Goal: Navigation & Orientation: Find specific page/section

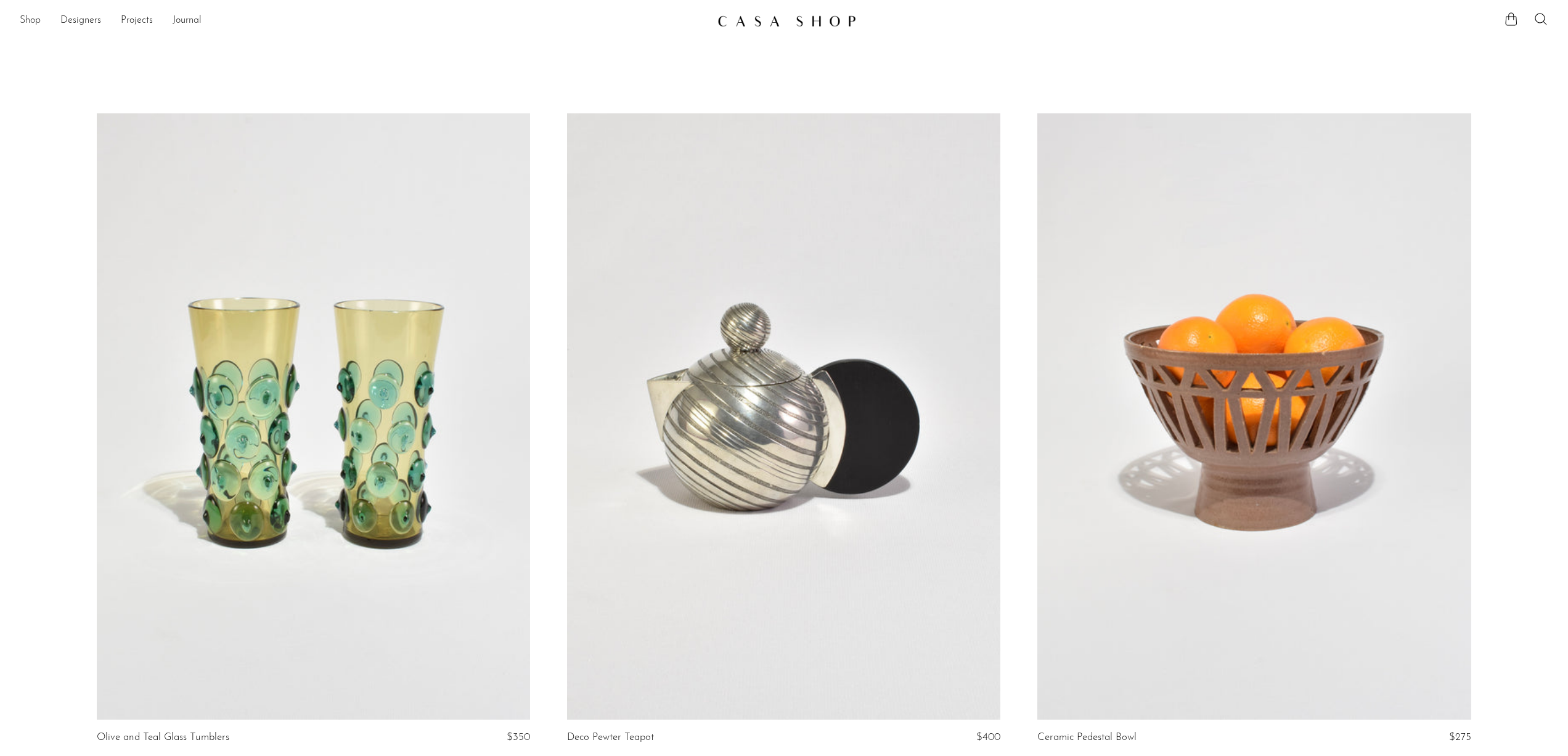
click at [30, 19] on link "Shop" at bounding box center [31, 21] width 21 height 16
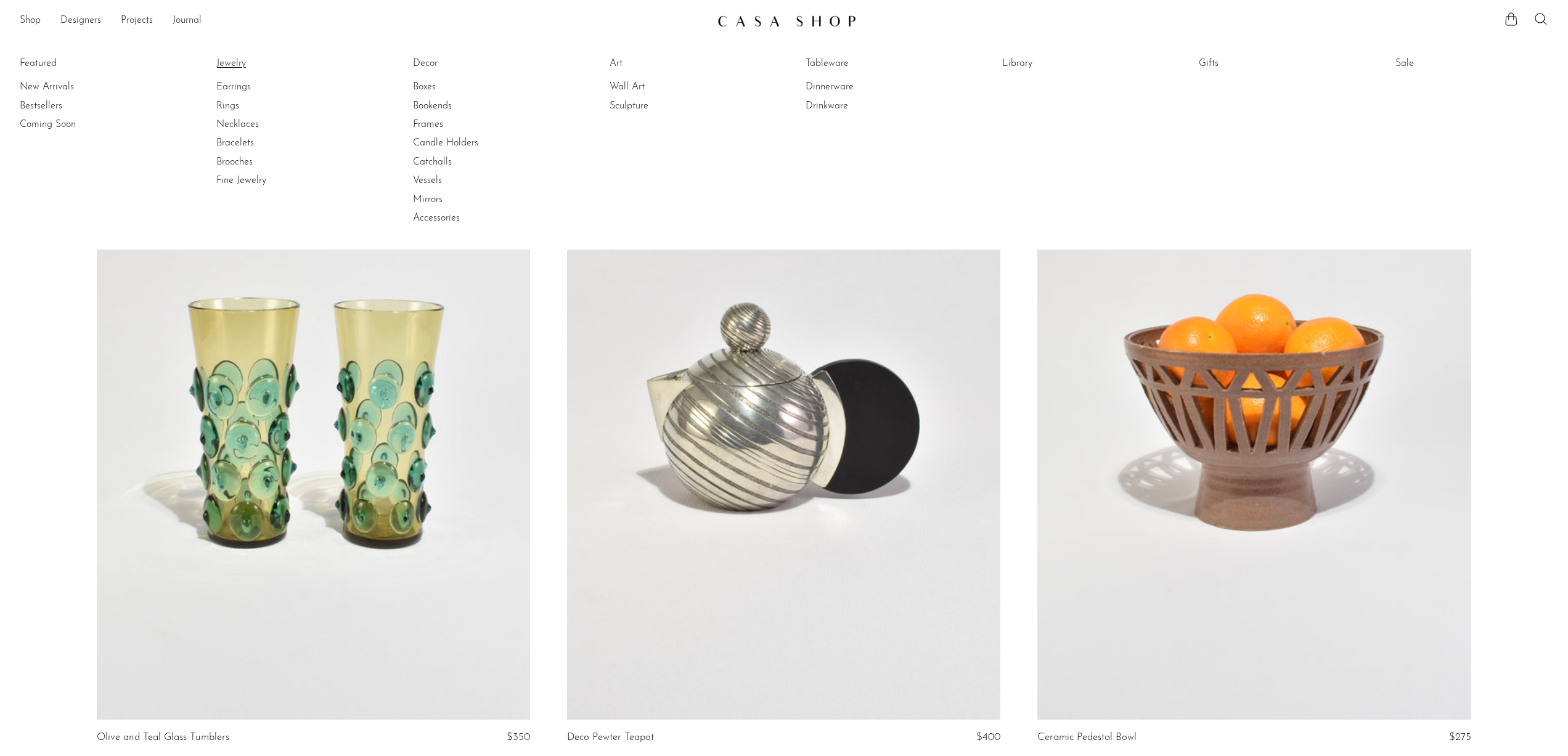
click at [231, 60] on link "Jewelry" at bounding box center [262, 63] width 92 height 13
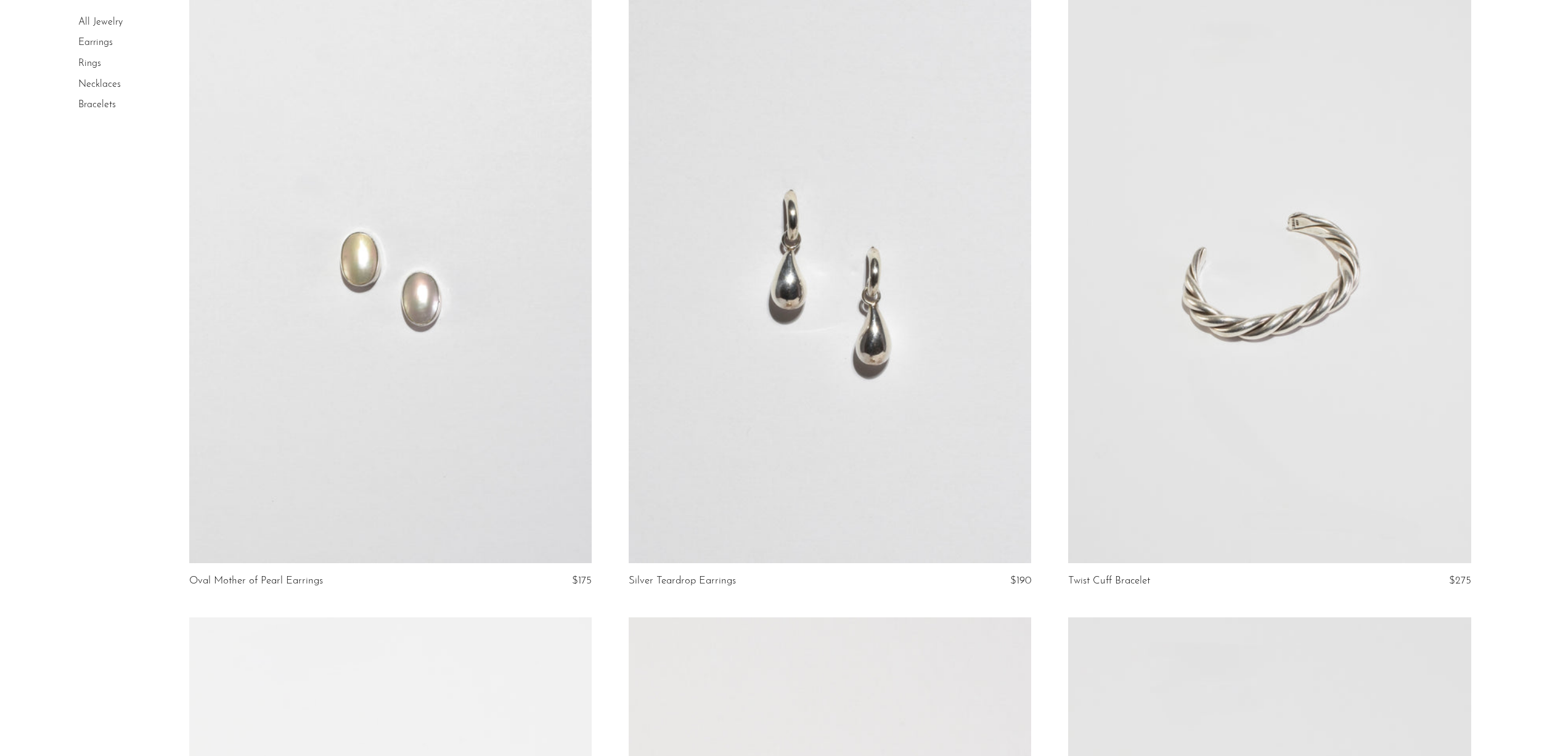
scroll to position [1352, 0]
click at [382, 347] on link at bounding box center [390, 278] width 402 height 564
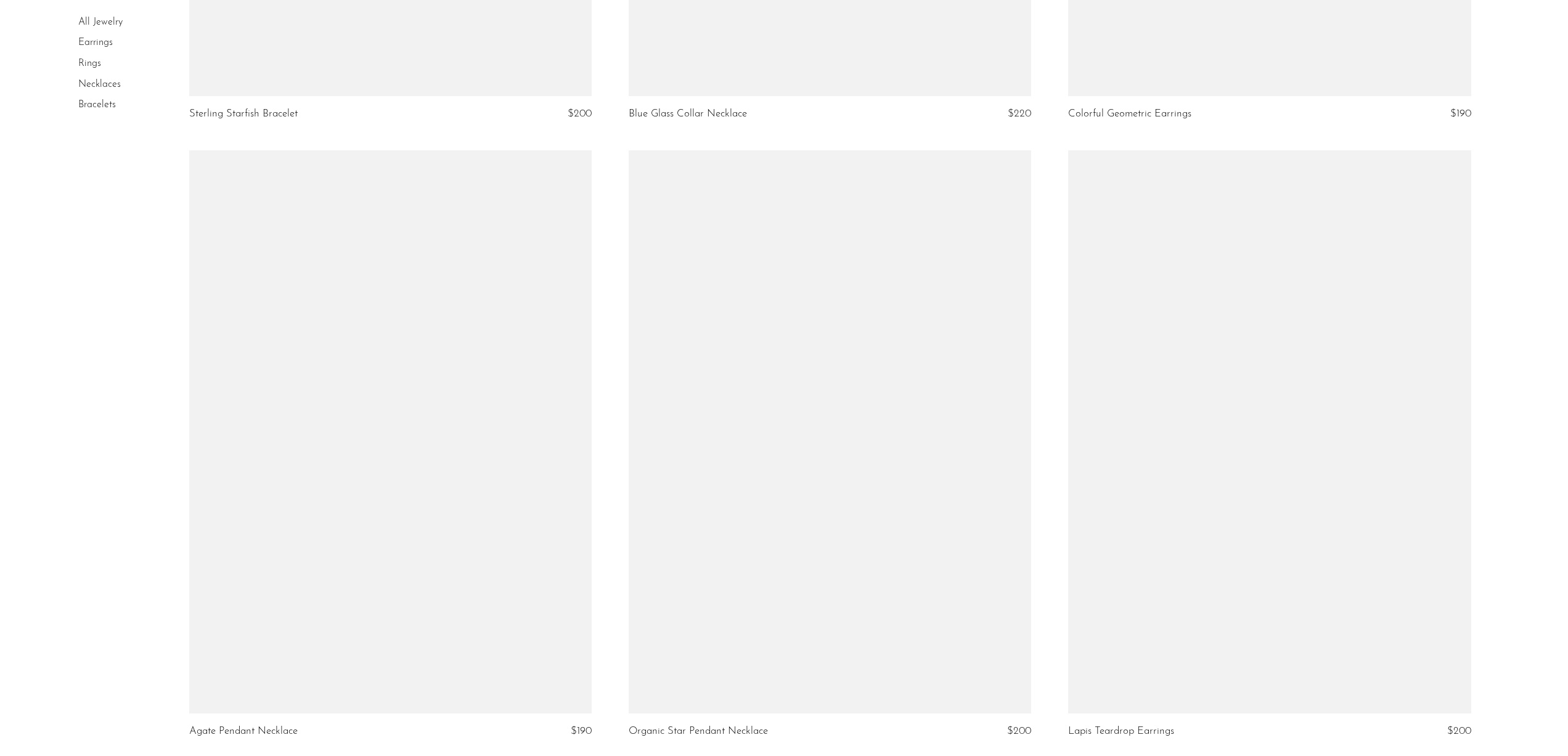
scroll to position [7060, 0]
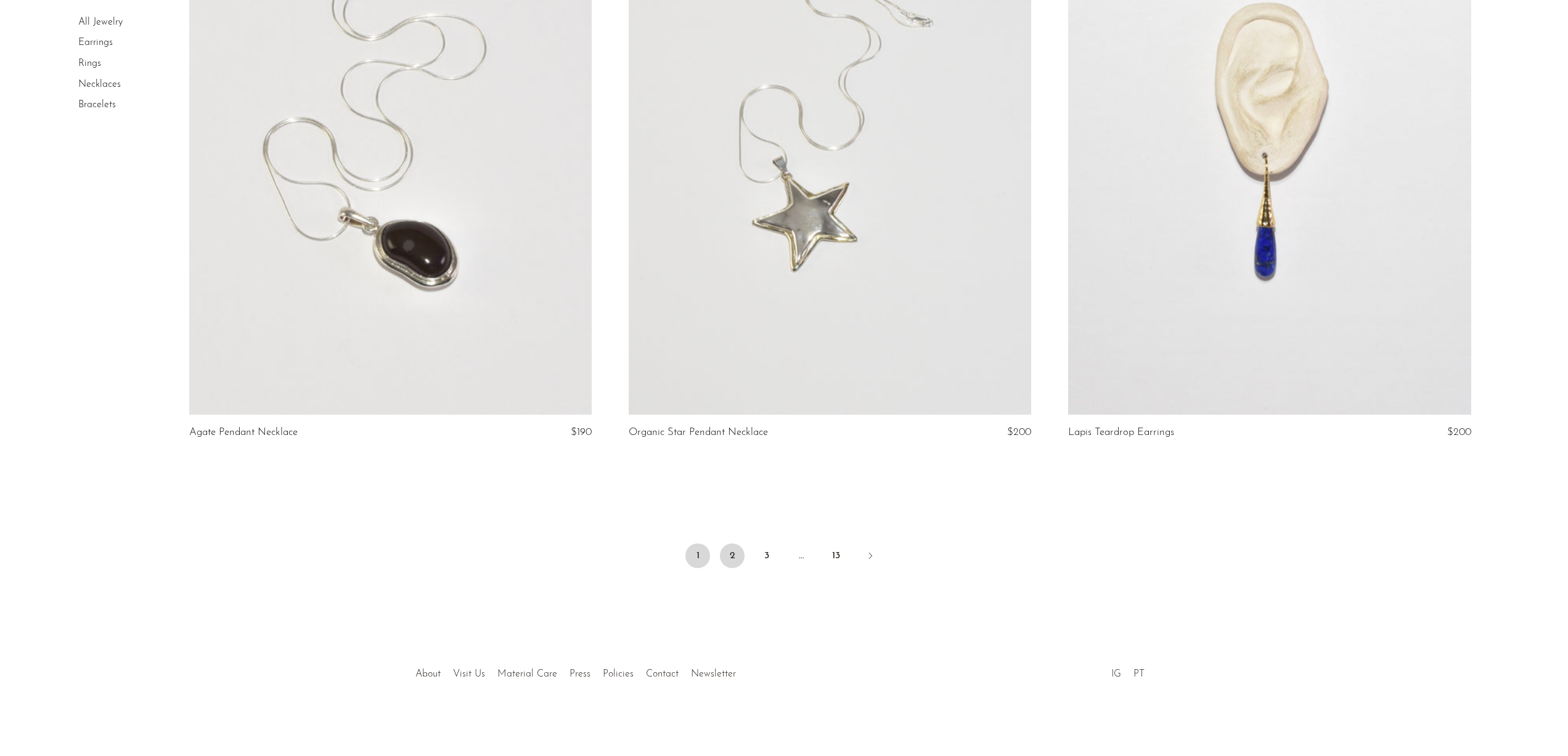
click at [730, 554] on link "2" at bounding box center [732, 556] width 25 height 25
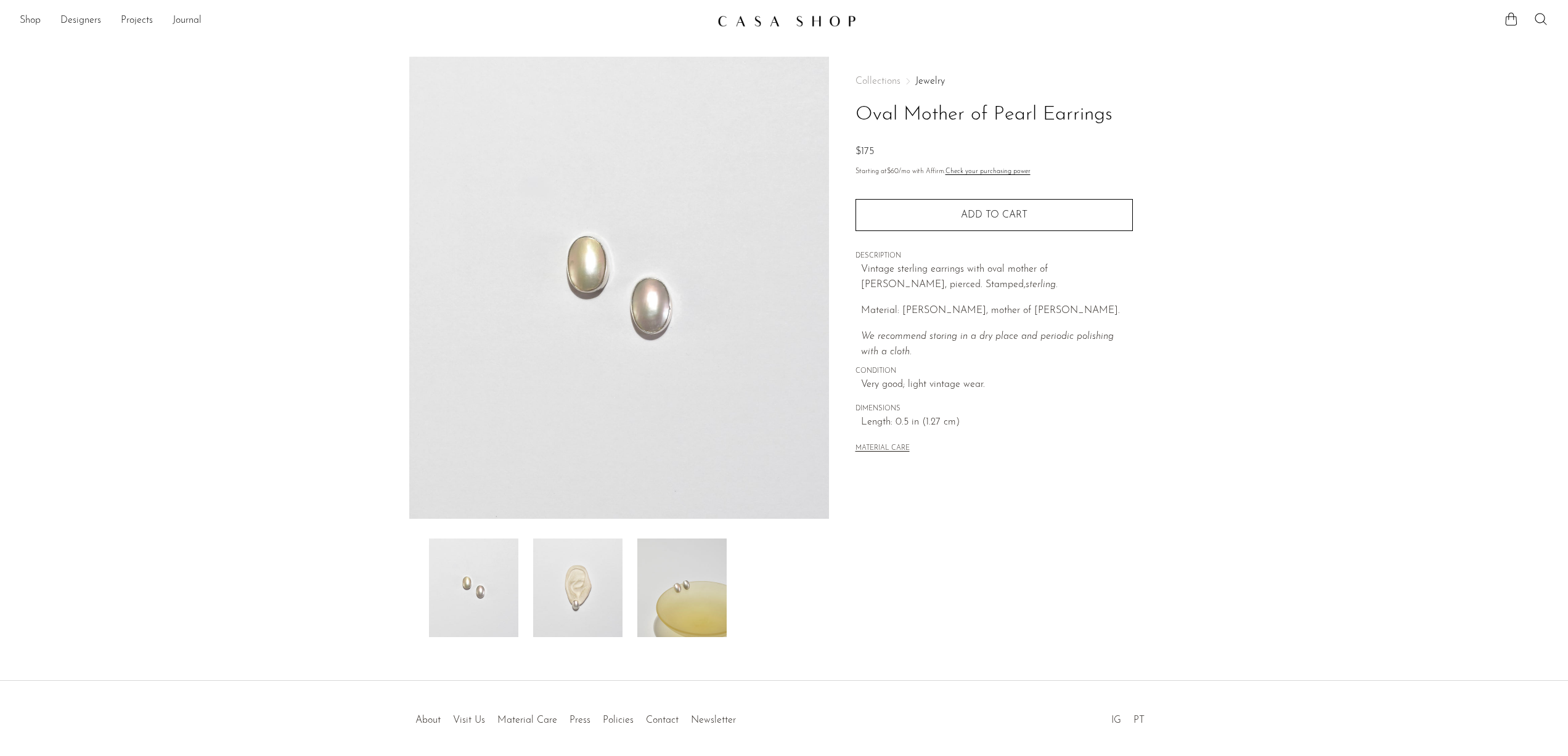
click at [576, 612] on img at bounding box center [578, 587] width 90 height 99
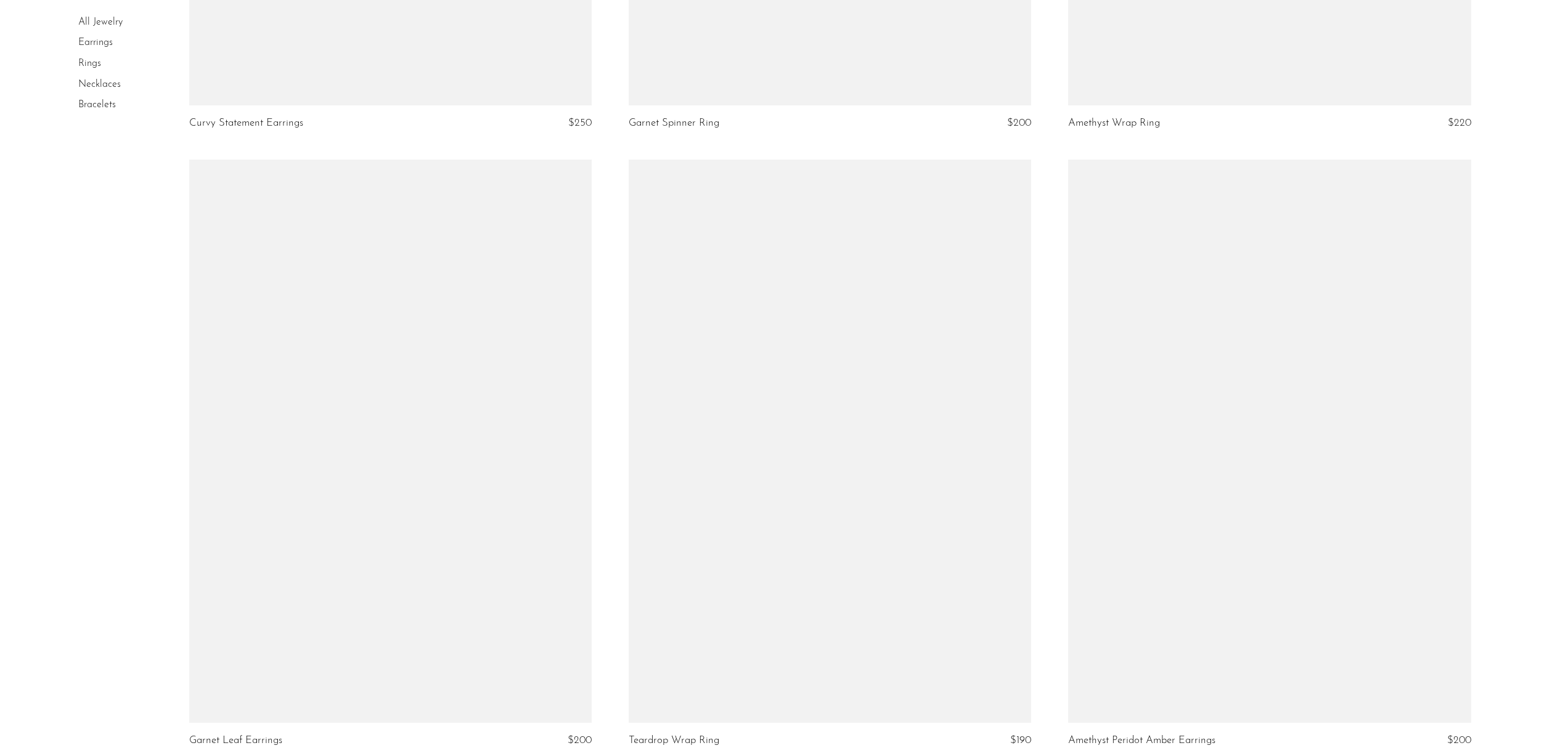
scroll to position [6824, 0]
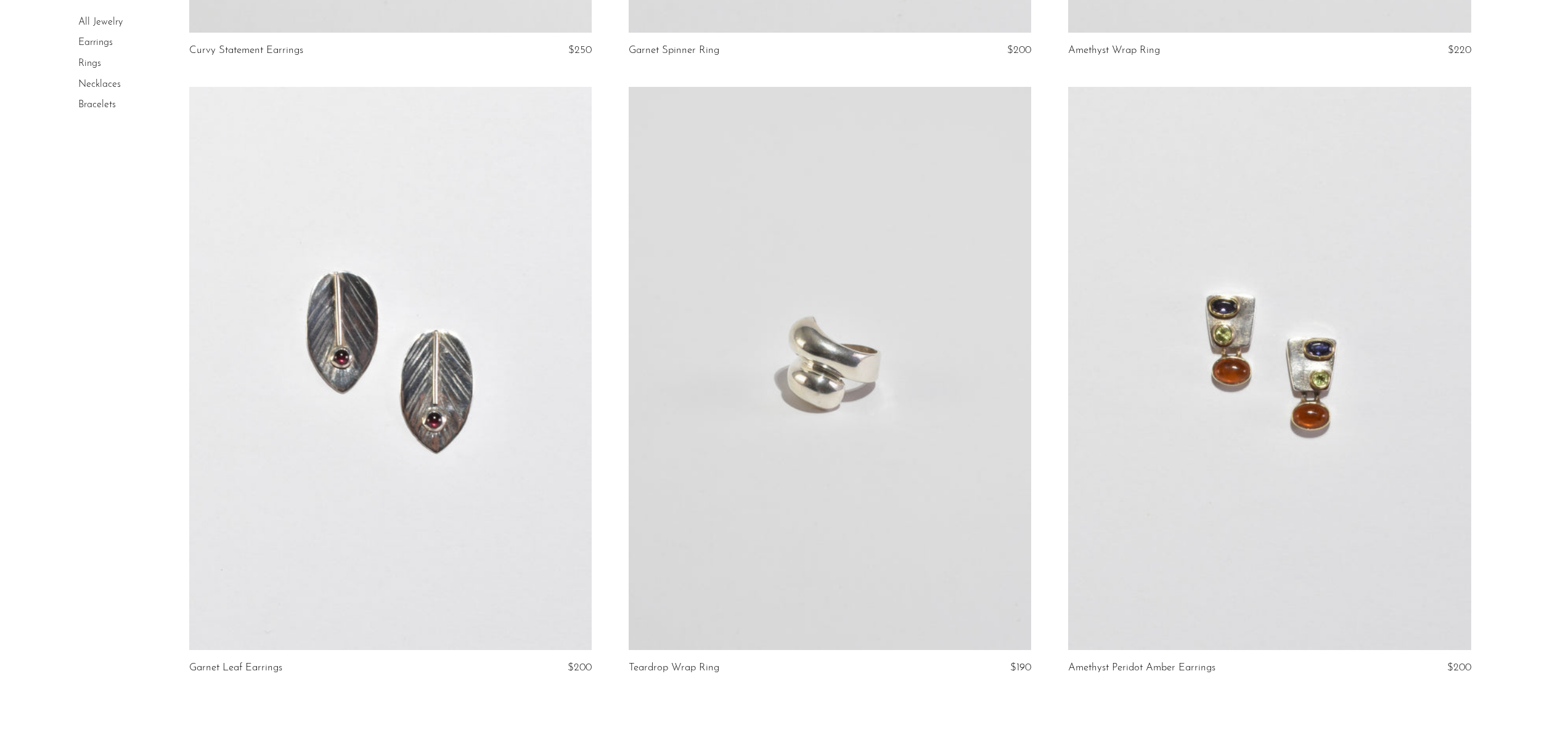
click at [98, 84] on link "Necklaces" at bounding box center [100, 84] width 42 height 10
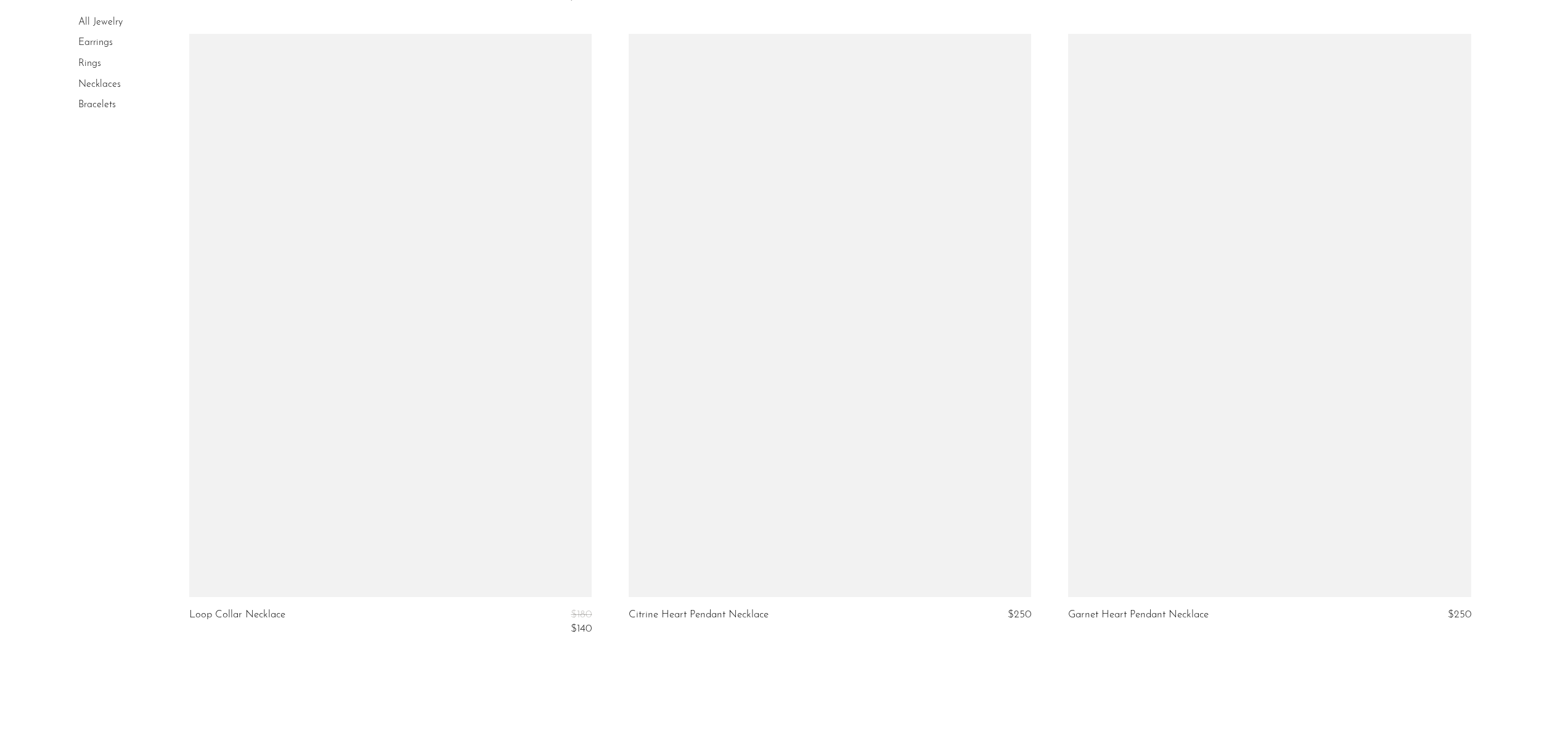
scroll to position [7005, 0]
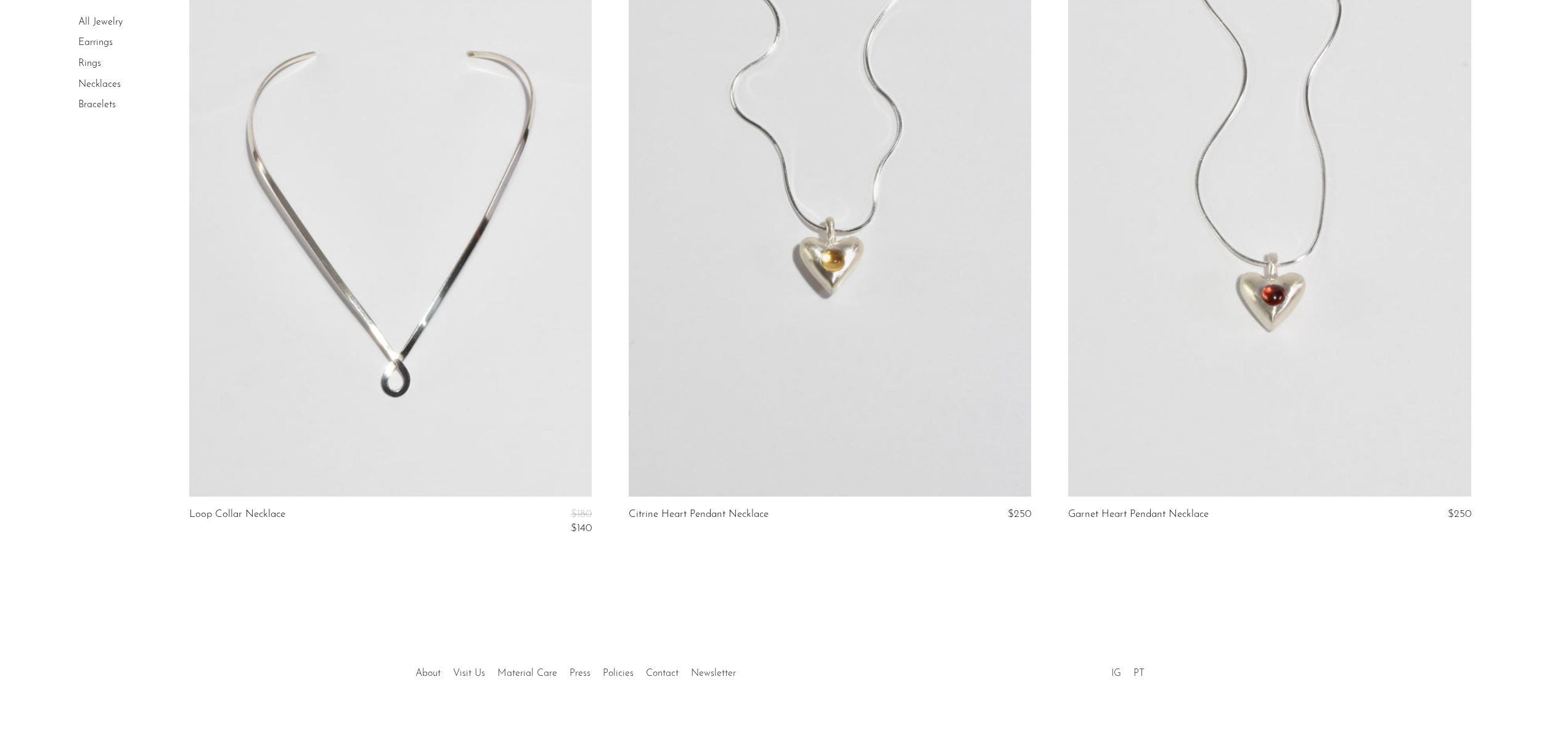
click at [102, 104] on link "Bracelets" at bounding box center [97, 104] width 38 height 10
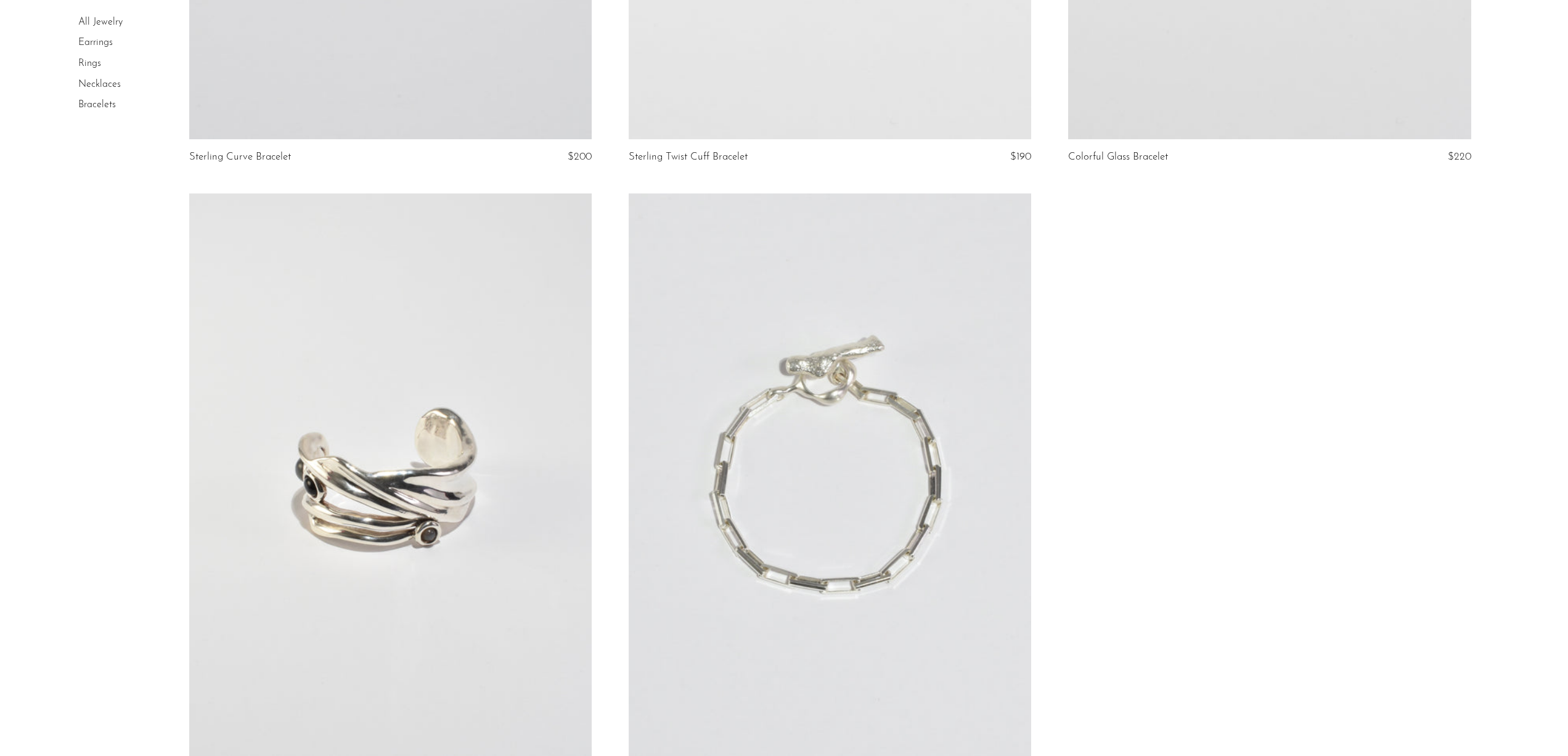
scroll to position [2468, 0]
